Goal: Transaction & Acquisition: Purchase product/service

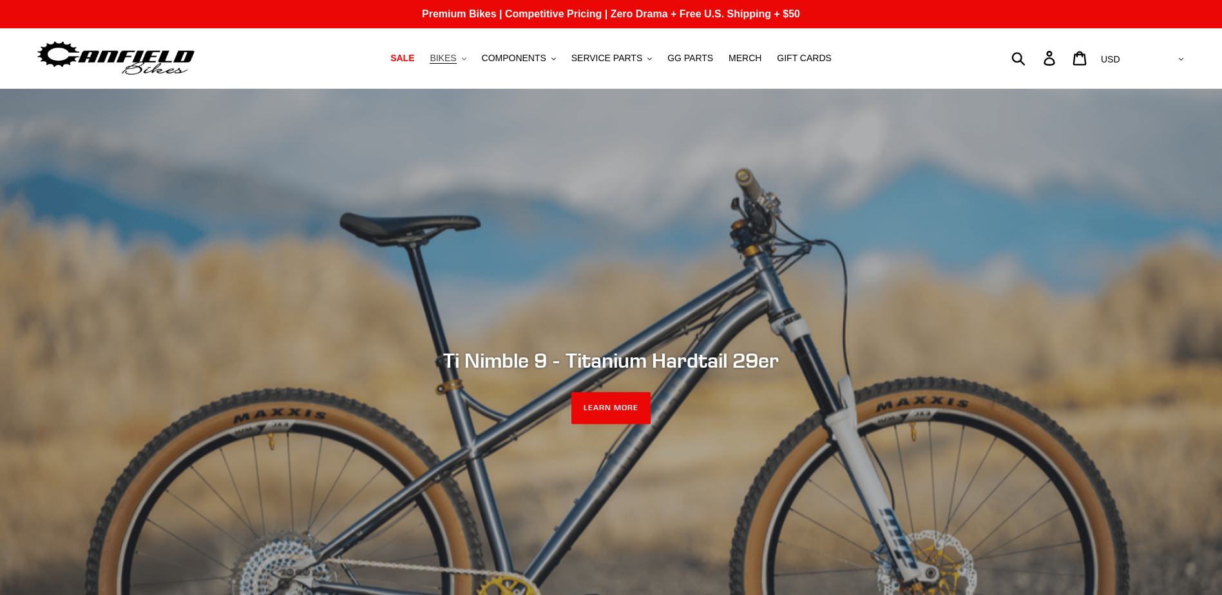
click at [456, 59] on span "BIKES" at bounding box center [443, 58] width 26 height 11
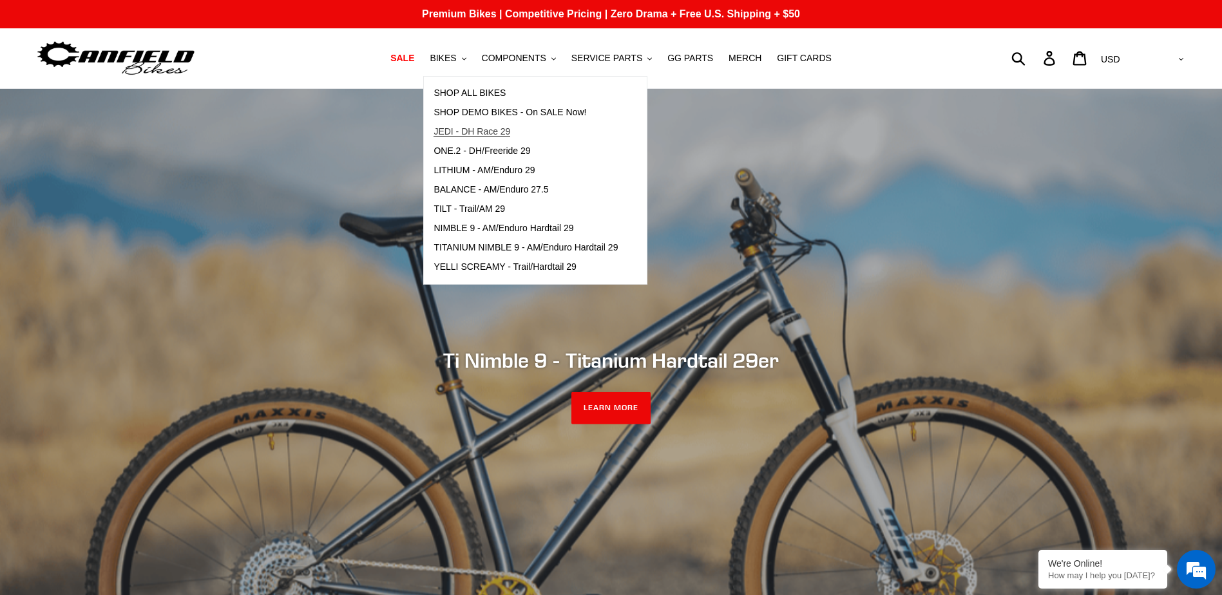
click at [480, 131] on span "JEDI - DH Race 29" at bounding box center [471, 131] width 77 height 11
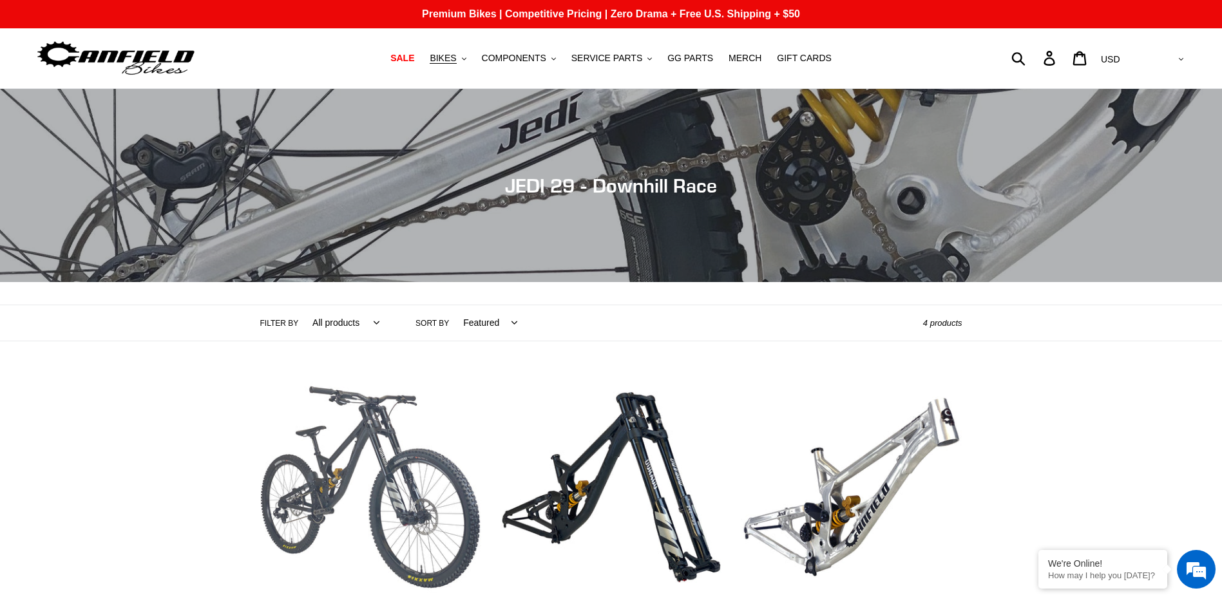
click at [346, 433] on link "JEDI 29 - Complete Bike" at bounding box center [370, 512] width 221 height 271
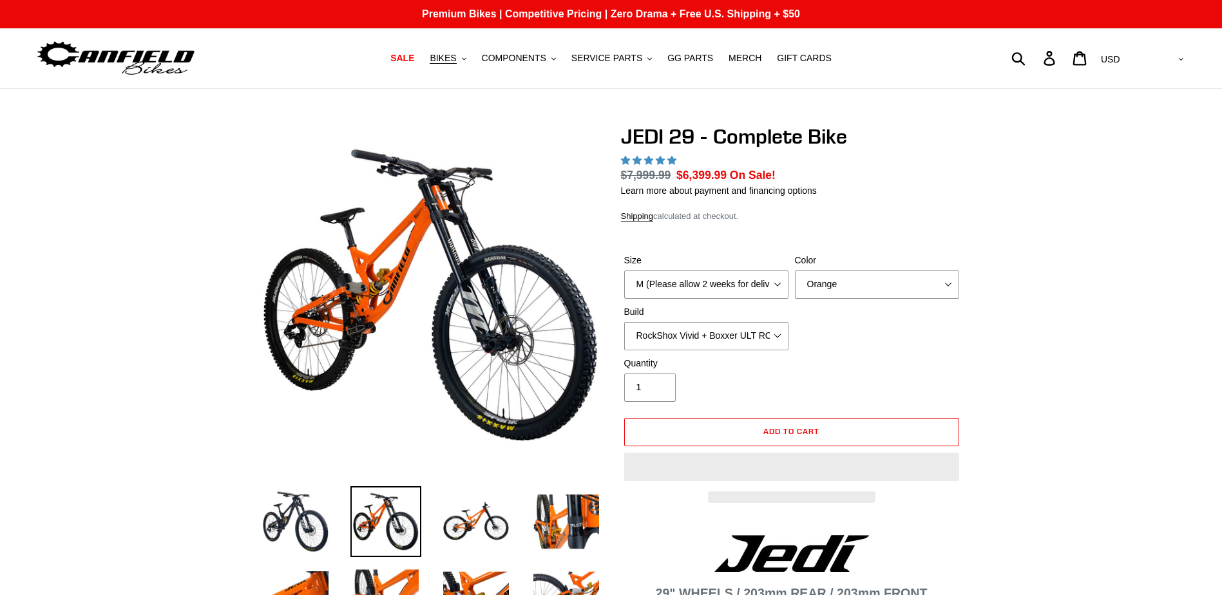
select select "highest-rating"
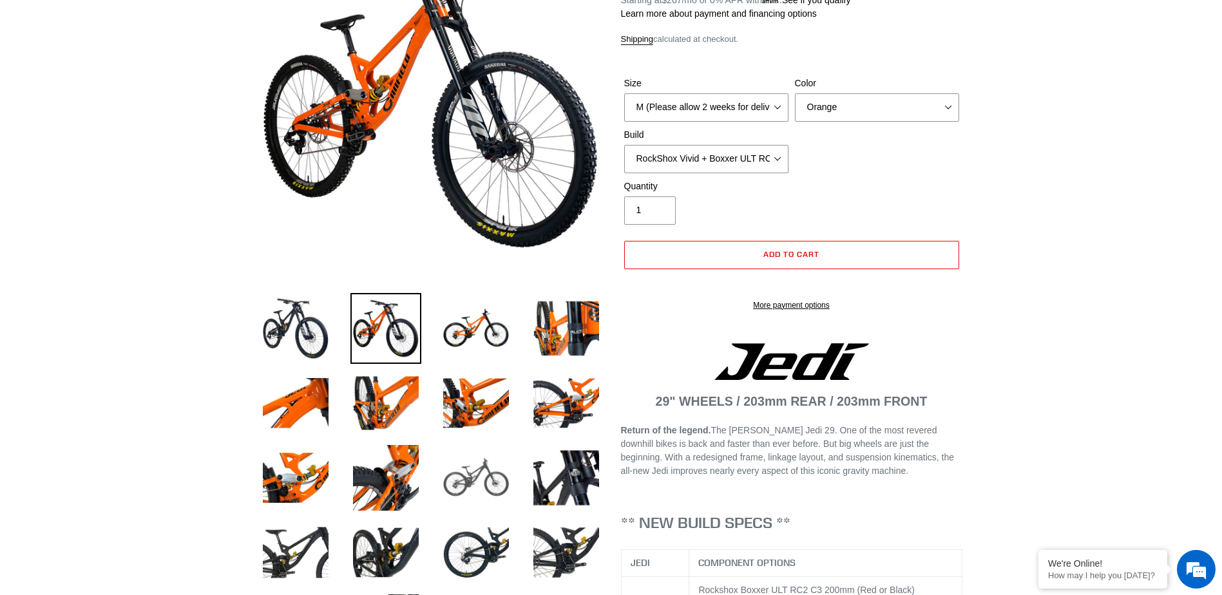
click at [489, 498] on img at bounding box center [476, 477] width 71 height 71
